Goal: Check status: Check status

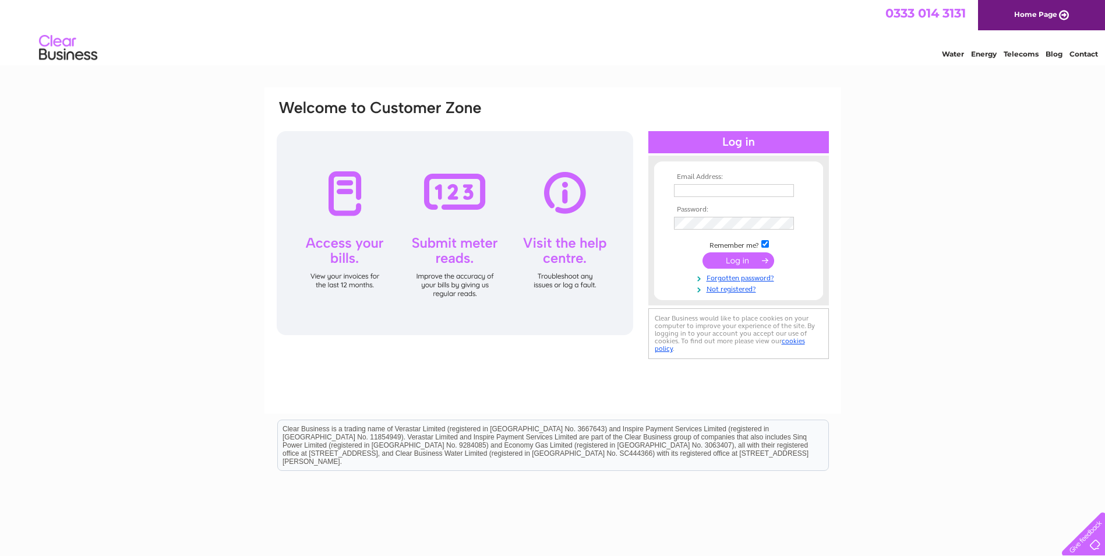
type input "ukaccounts@kngroup.com"
click at [740, 260] on input "submit" at bounding box center [739, 260] width 72 height 16
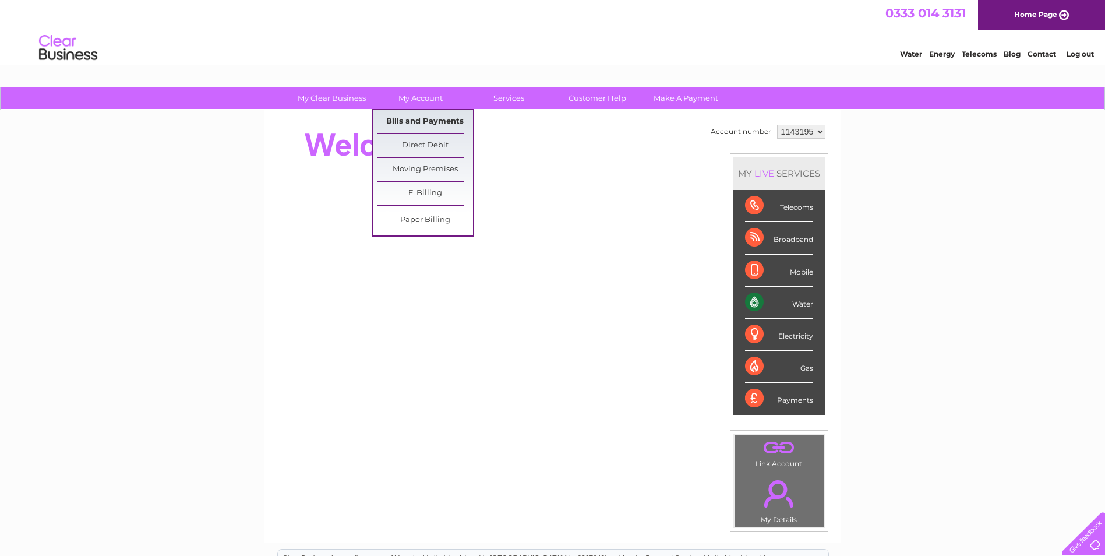
click at [424, 122] on link "Bills and Payments" at bounding box center [425, 121] width 96 height 23
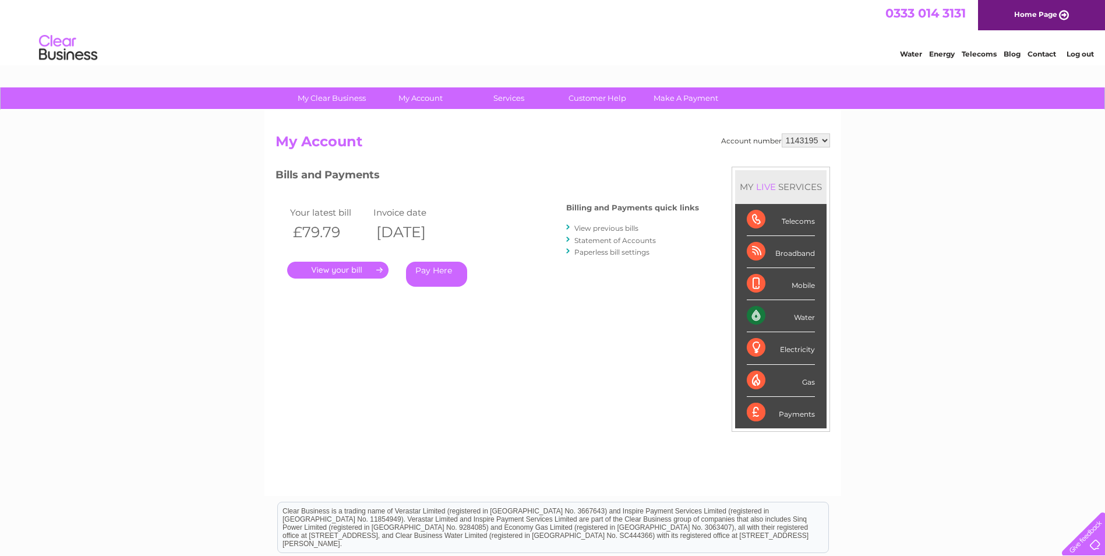
click at [367, 267] on link "." at bounding box center [337, 270] width 101 height 17
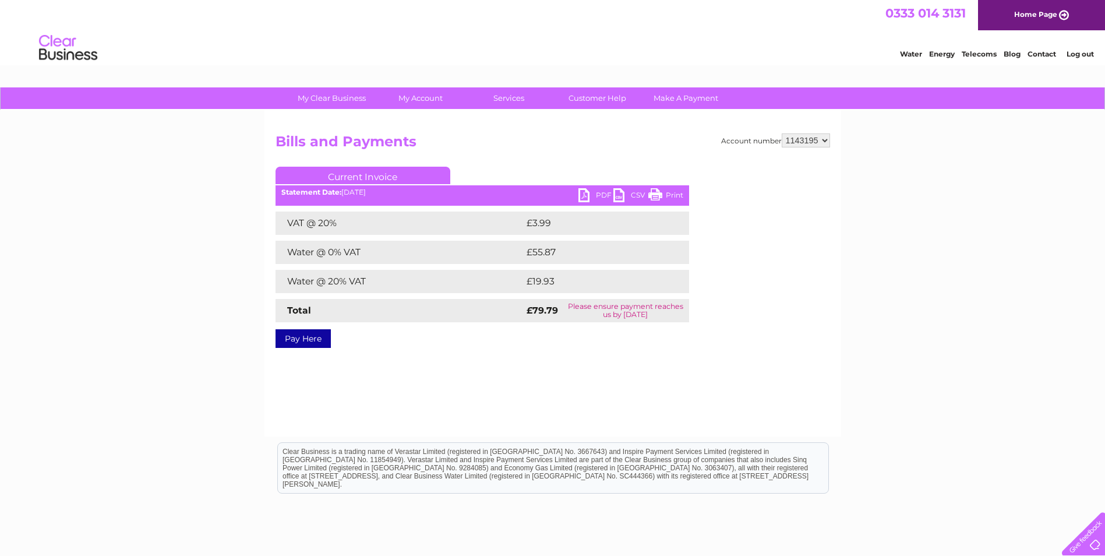
click at [601, 194] on link "PDF" at bounding box center [596, 196] width 35 height 17
